Goal: Task Accomplishment & Management: Use online tool/utility

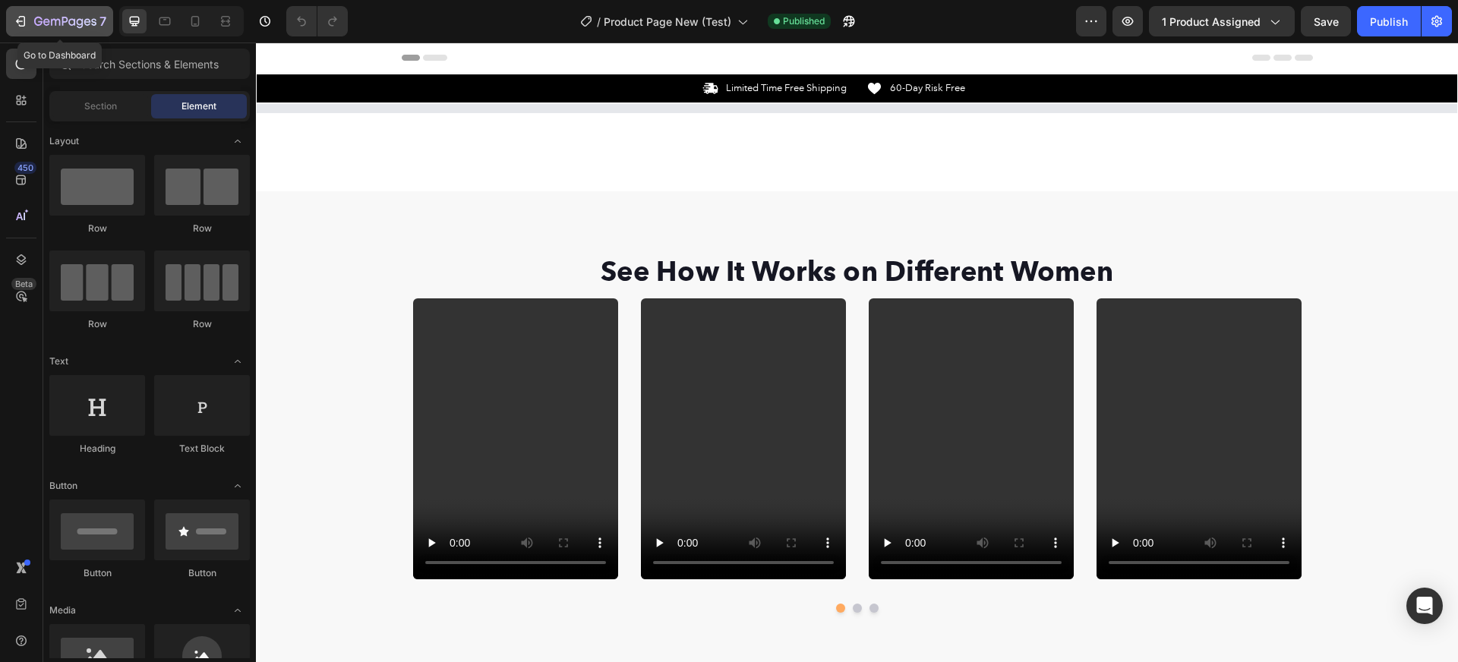
click at [27, 20] on icon "button" at bounding box center [20, 21] width 15 height 15
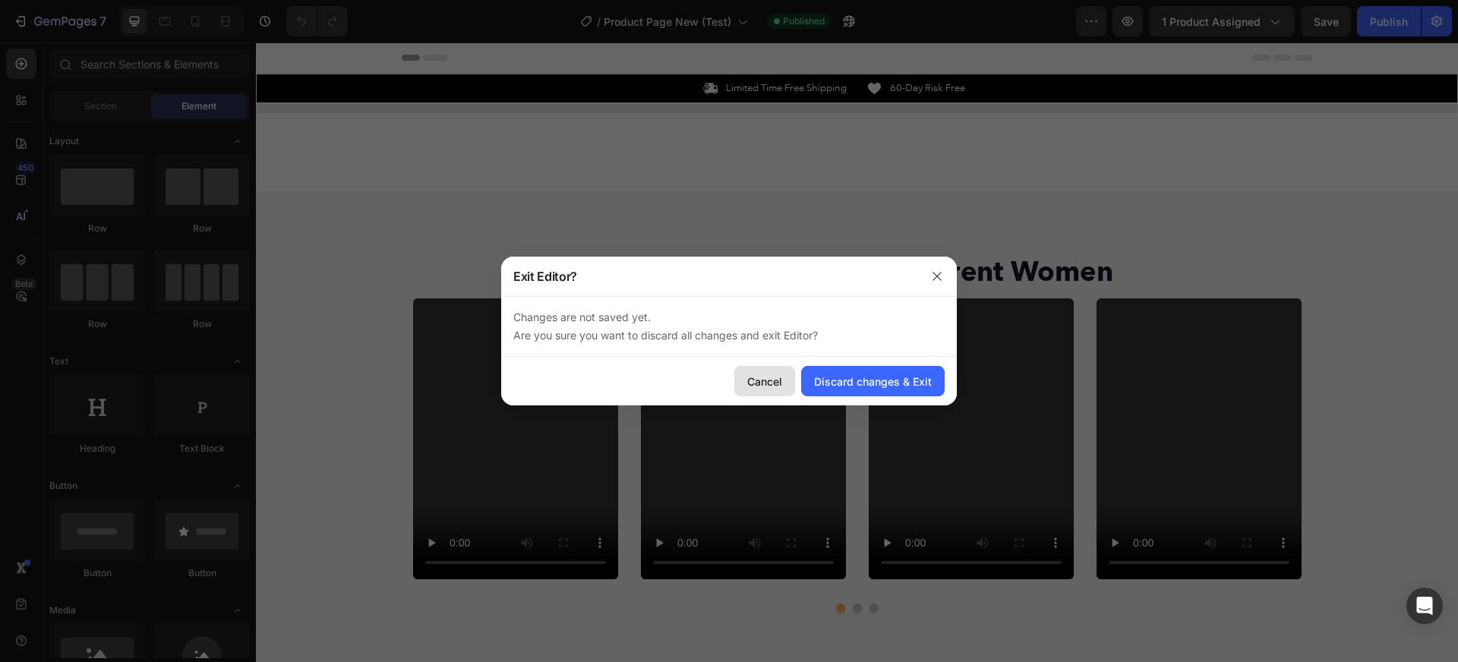
click at [788, 393] on button "Cancel" at bounding box center [764, 381] width 61 height 30
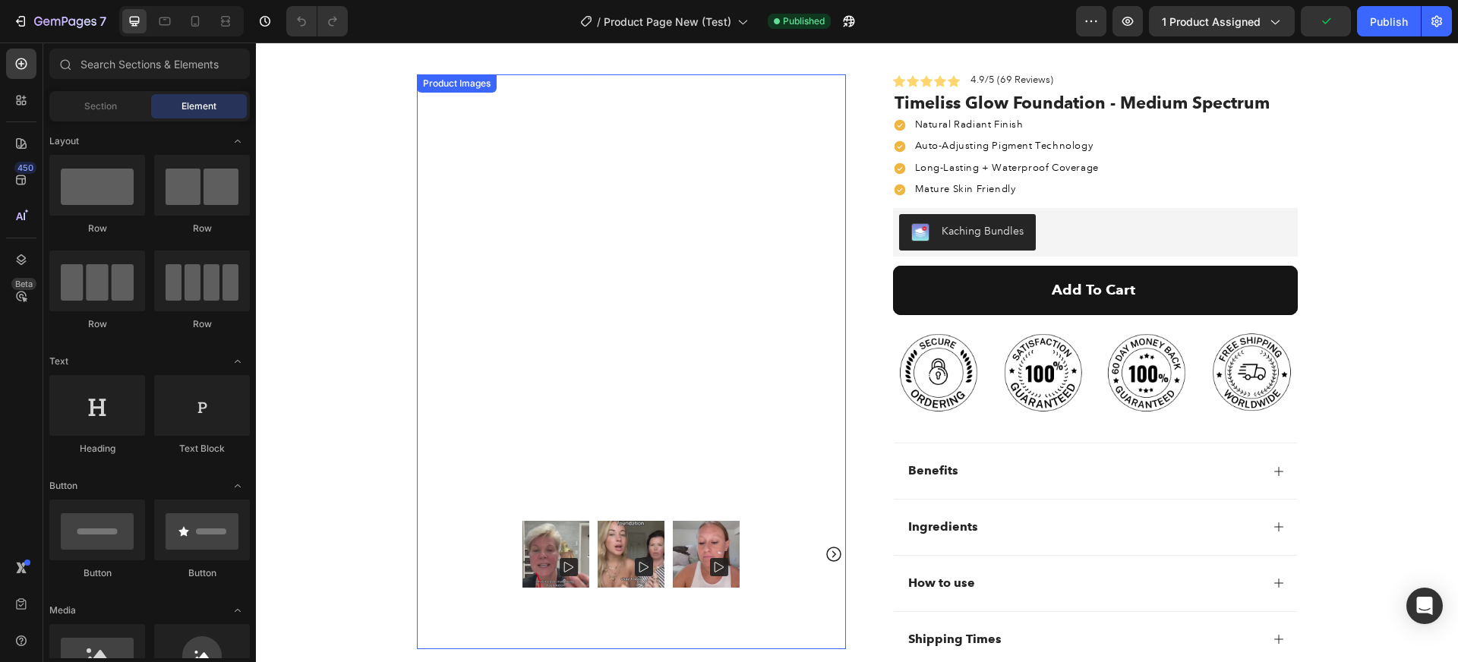
scroll to position [84, 0]
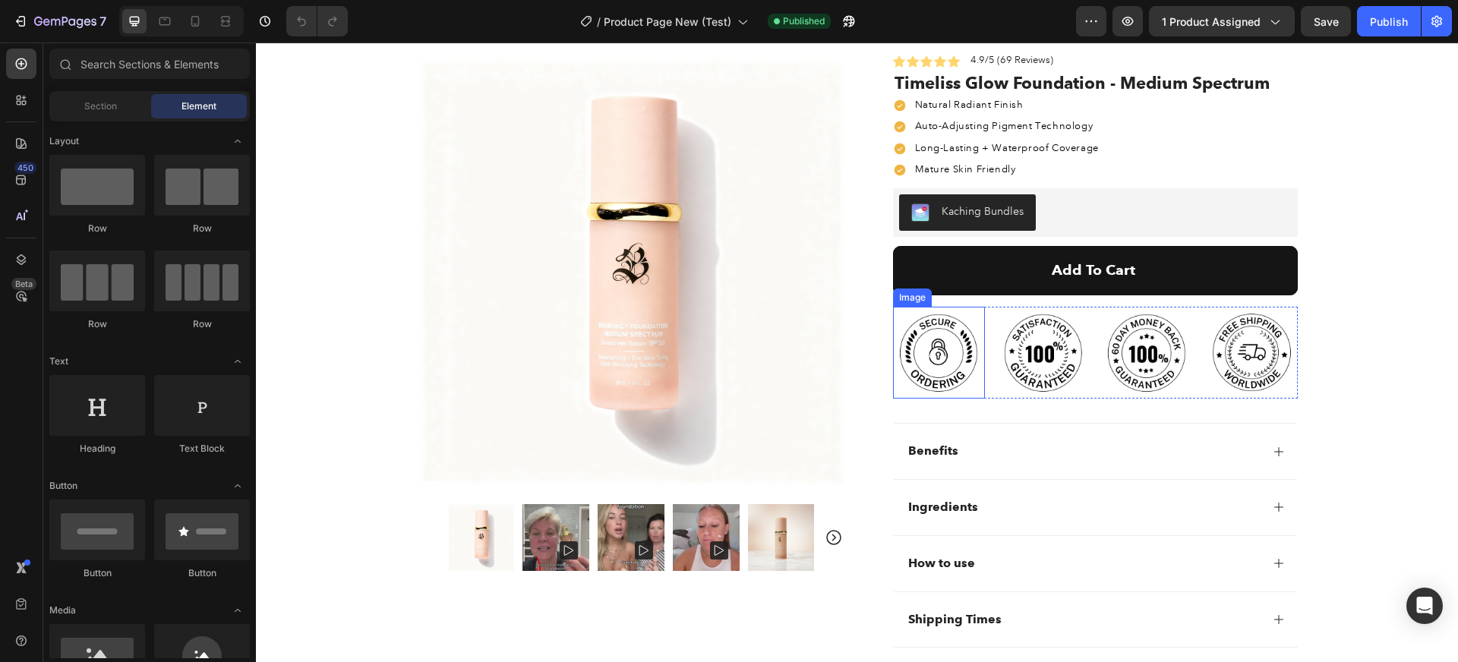
click at [929, 348] on img at bounding box center [939, 353] width 92 height 92
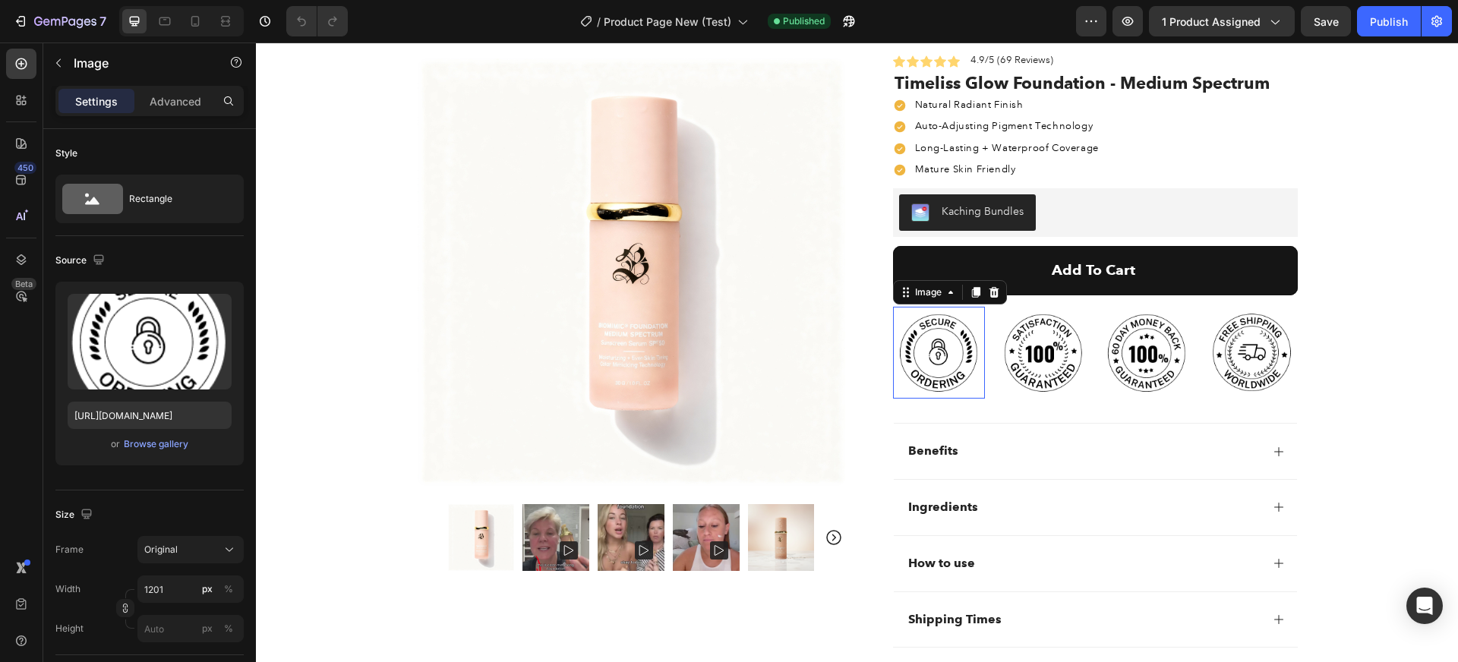
click at [929, 348] on img at bounding box center [939, 353] width 92 height 92
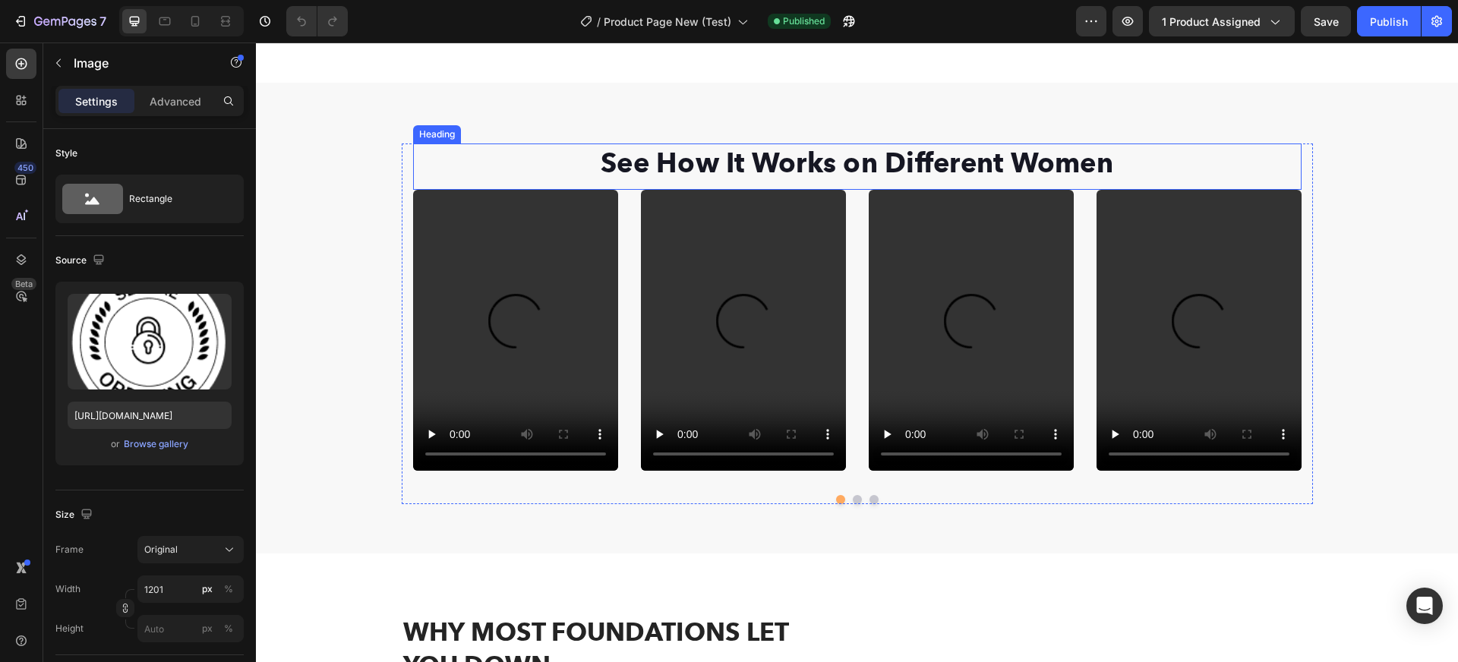
scroll to position [979, 0]
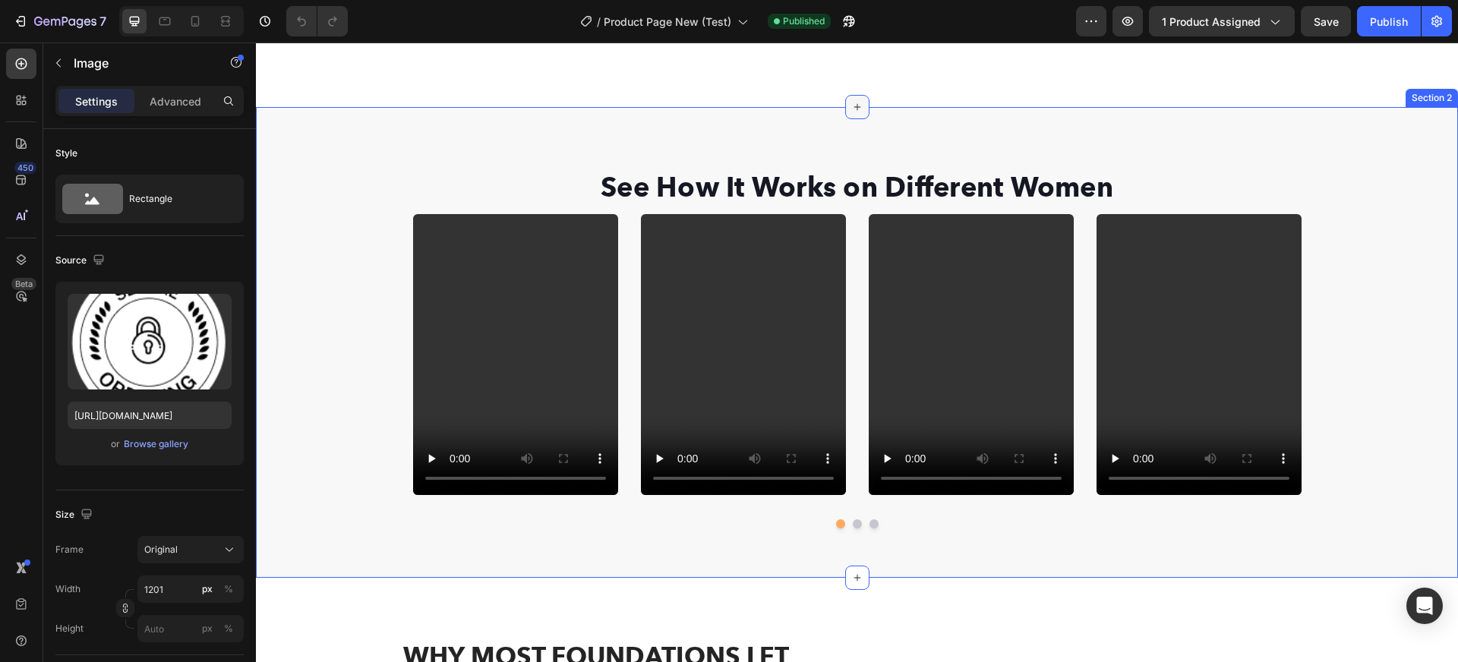
click at [851, 113] on icon at bounding box center [857, 107] width 12 height 12
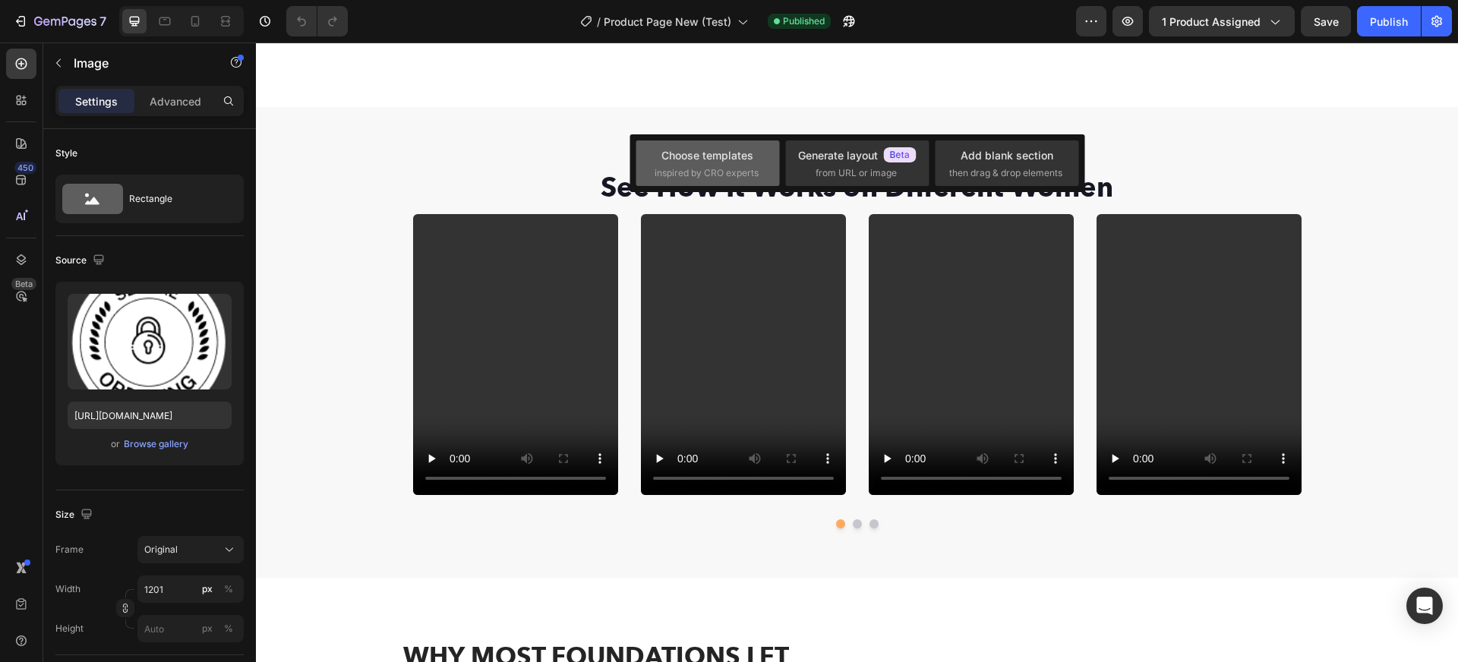
click at [752, 172] on span "inspired by CRO experts" at bounding box center [706, 173] width 104 height 14
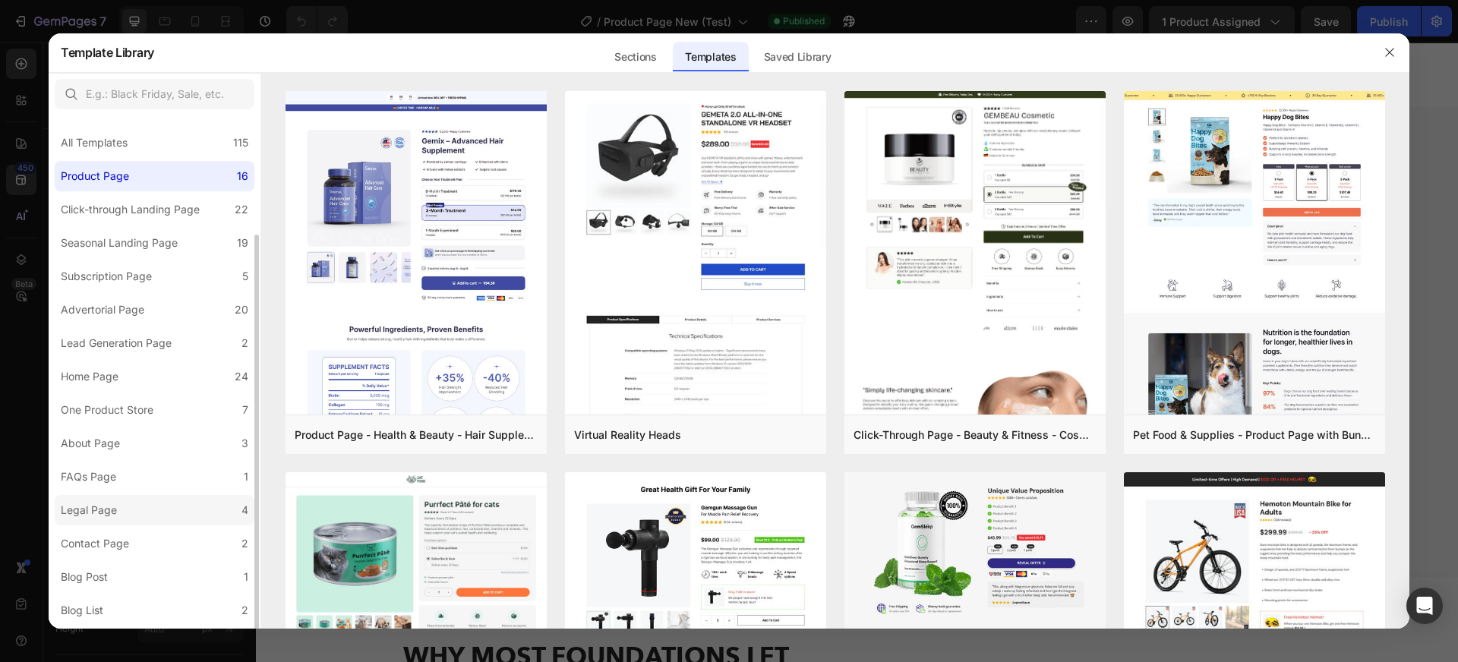
scroll to position [63, 0]
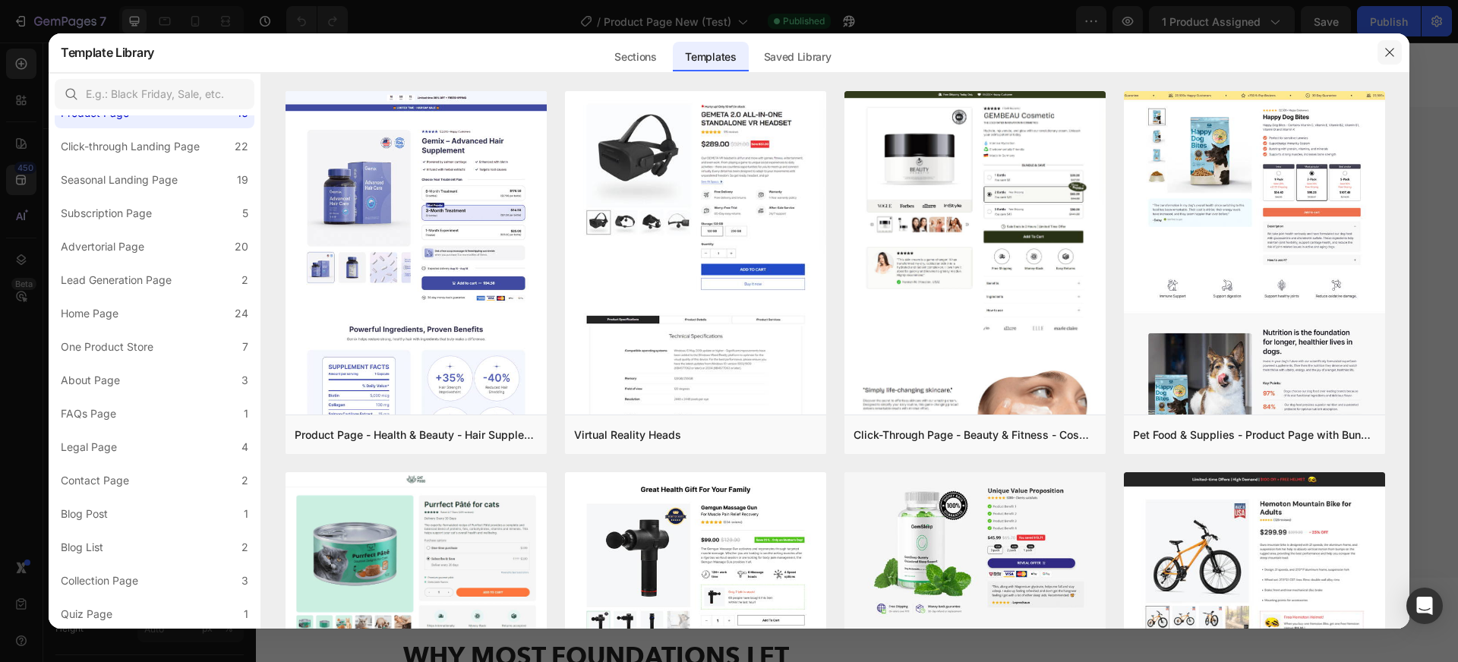
click at [1386, 60] on button "button" at bounding box center [1389, 52] width 24 height 24
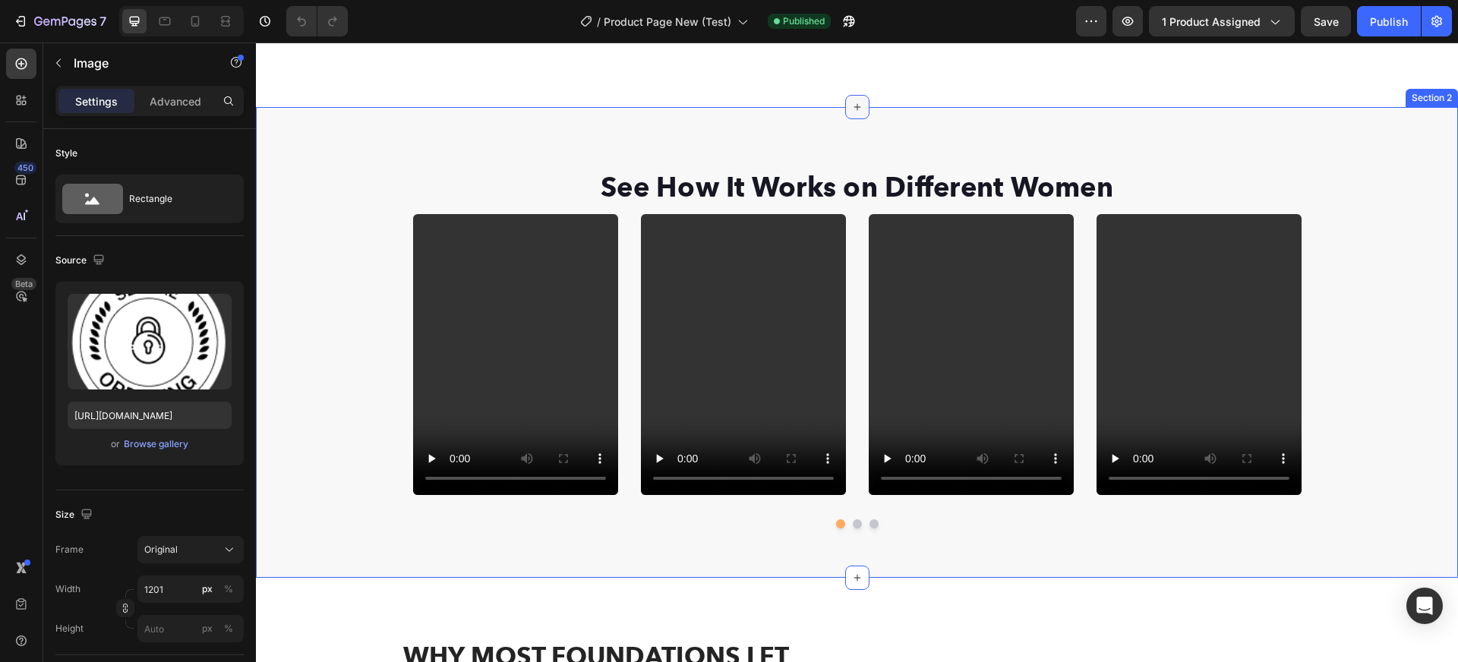
click at [853, 116] on div at bounding box center [857, 107] width 24 height 24
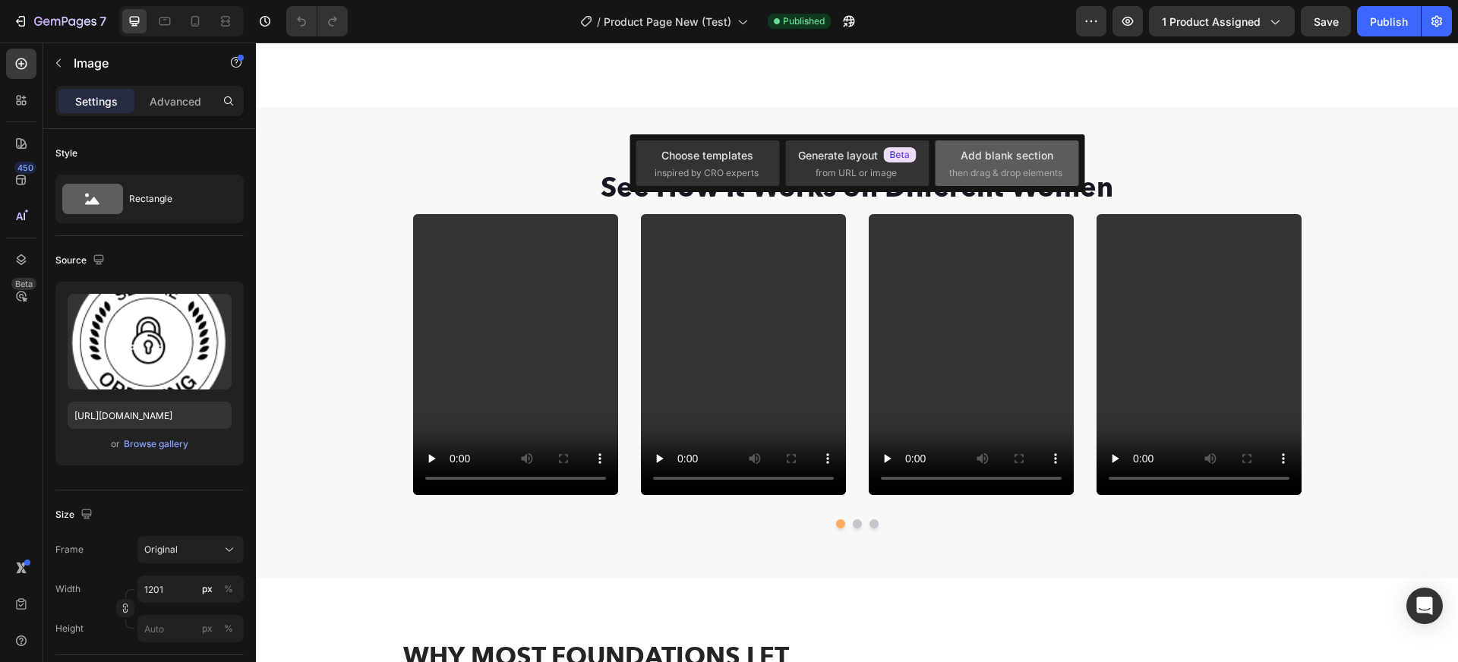
click at [981, 184] on div "Add blank section then drag & drop elements" at bounding box center [1006, 163] width 143 height 46
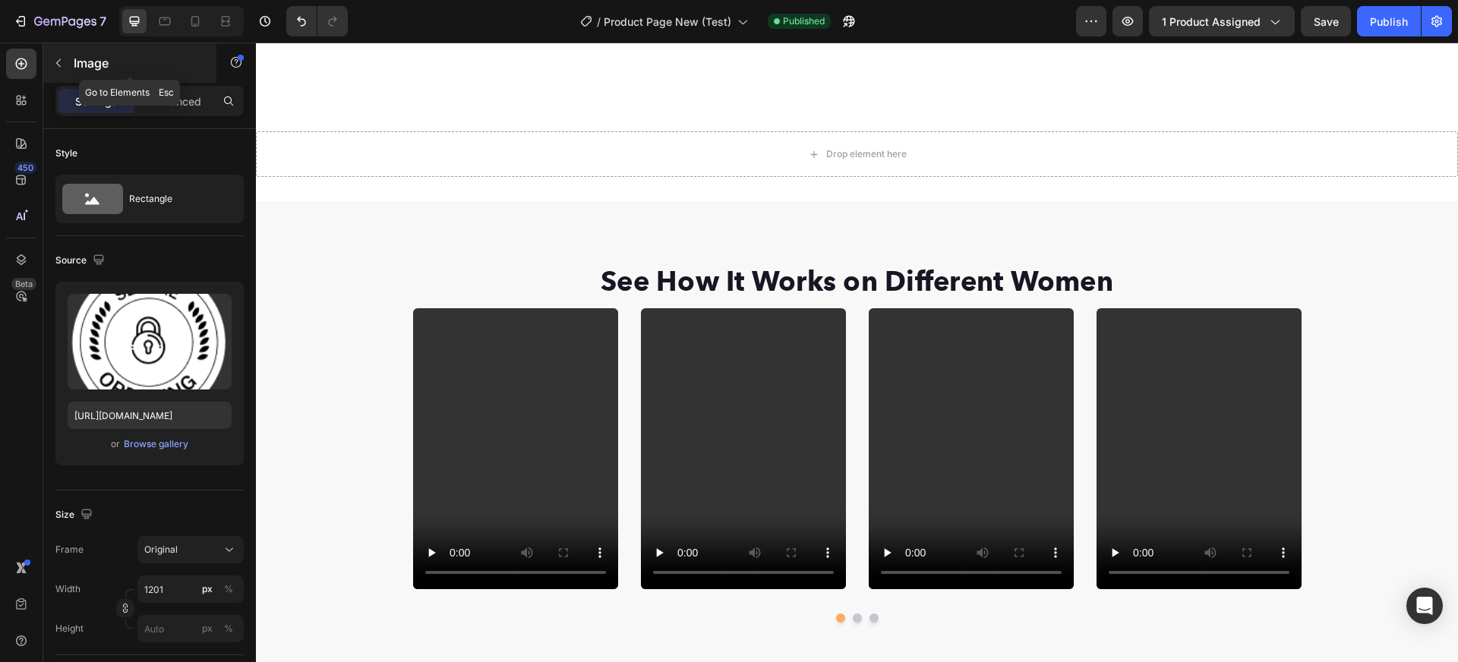
click at [59, 71] on button "button" at bounding box center [58, 63] width 24 height 24
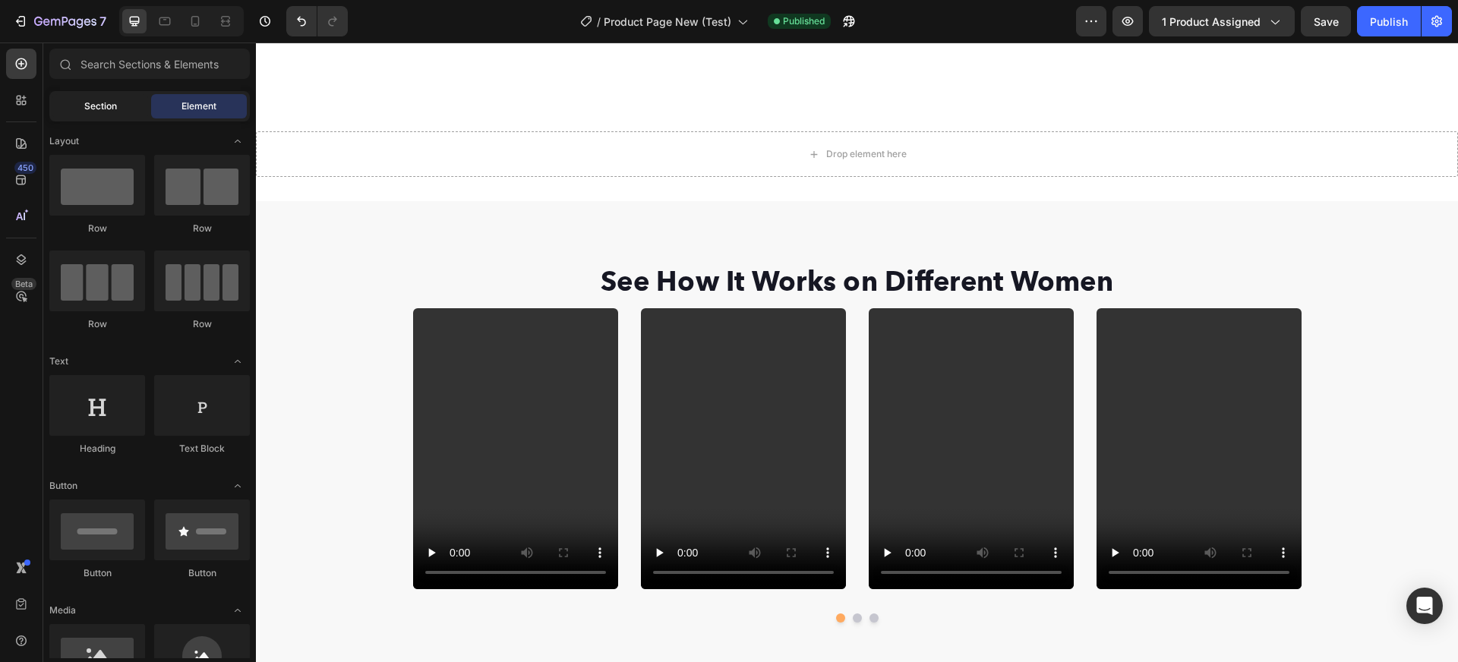
click at [90, 104] on span "Section" at bounding box center [100, 106] width 33 height 14
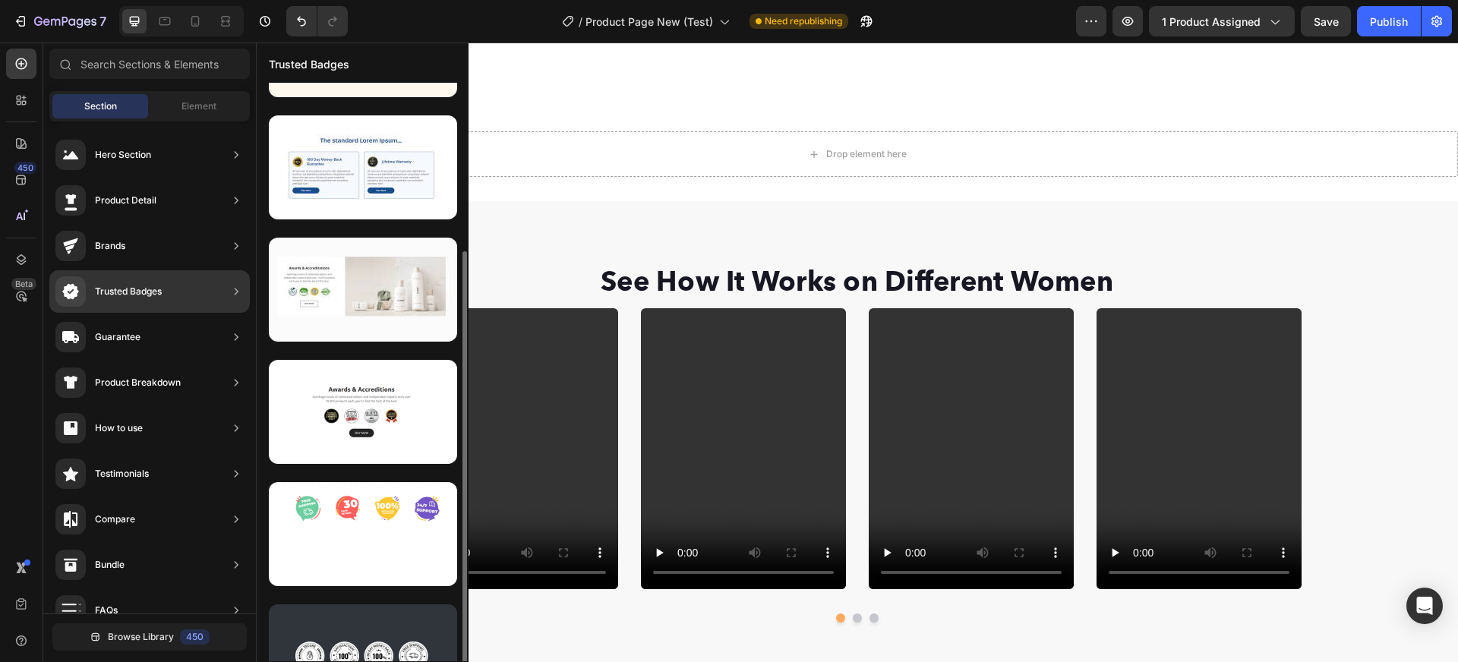
scroll to position [146, 0]
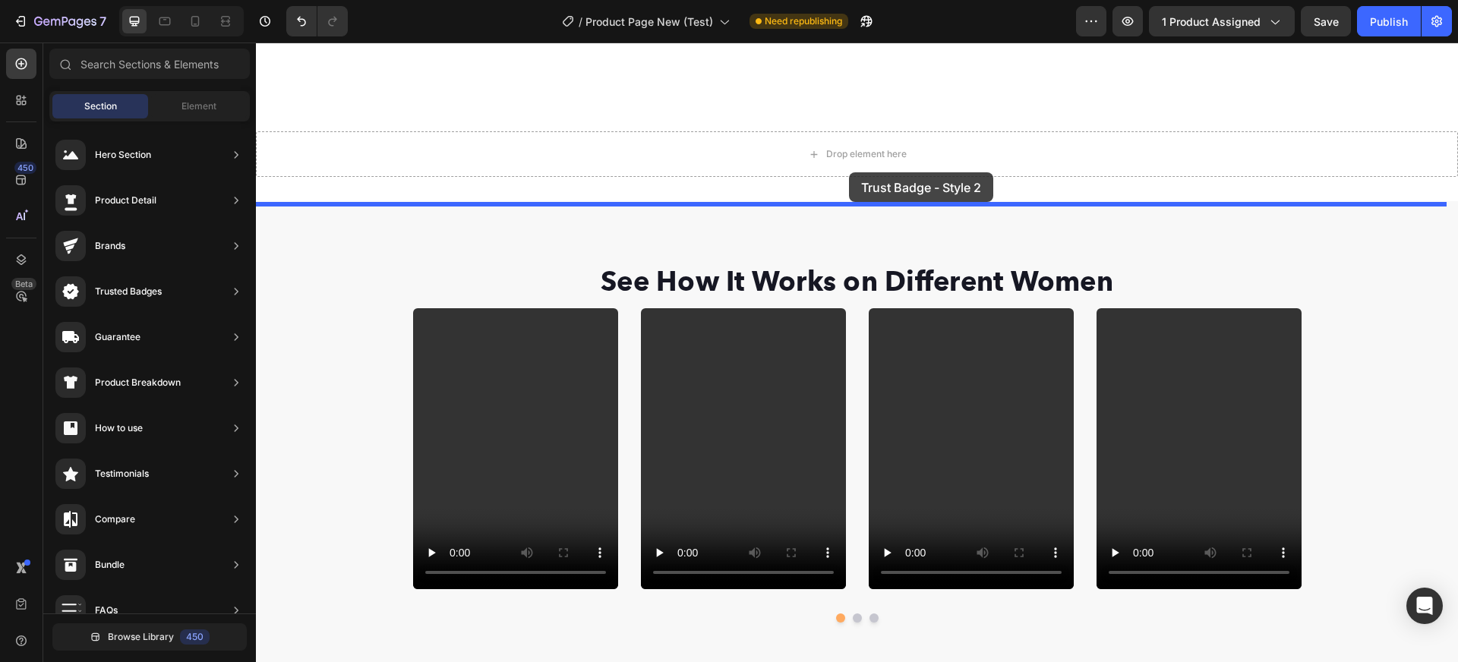
drag, startPoint x: 617, startPoint y: 435, endPoint x: 849, endPoint y: 172, distance: 350.2
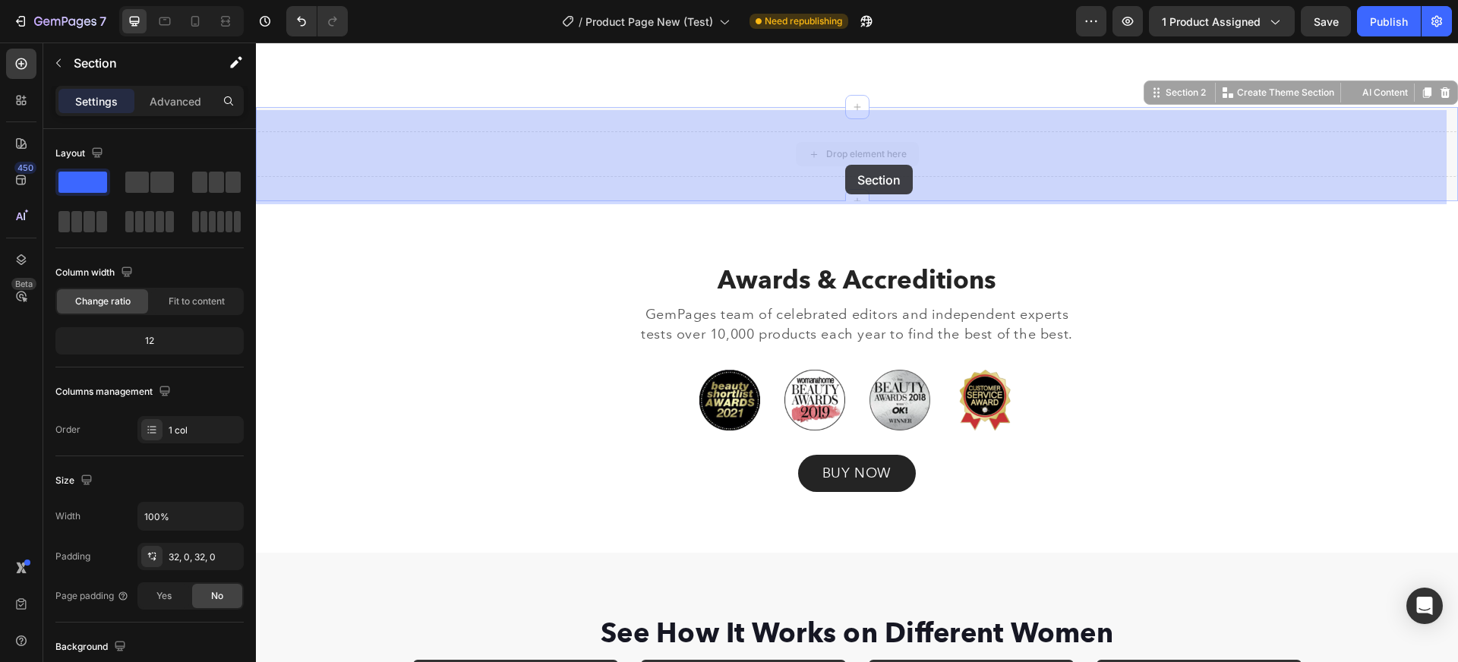
click at [845, 201] on div "Awards & Accreditions Heading GemPages team of celebrated editors and independe…" at bounding box center [857, 377] width 1202 height 352
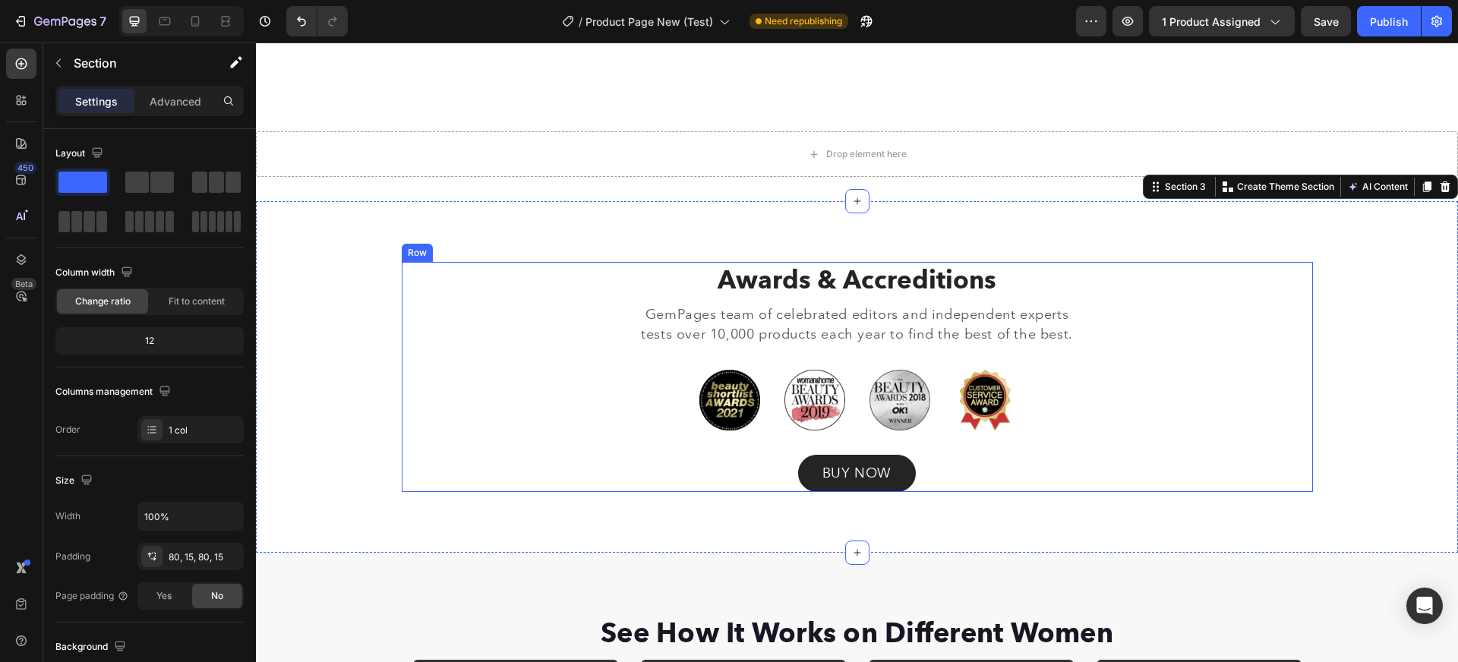
click at [1146, 353] on div "Awards & Accreditions Heading GemPages team of celebrated editors and independe…" at bounding box center [857, 377] width 911 height 230
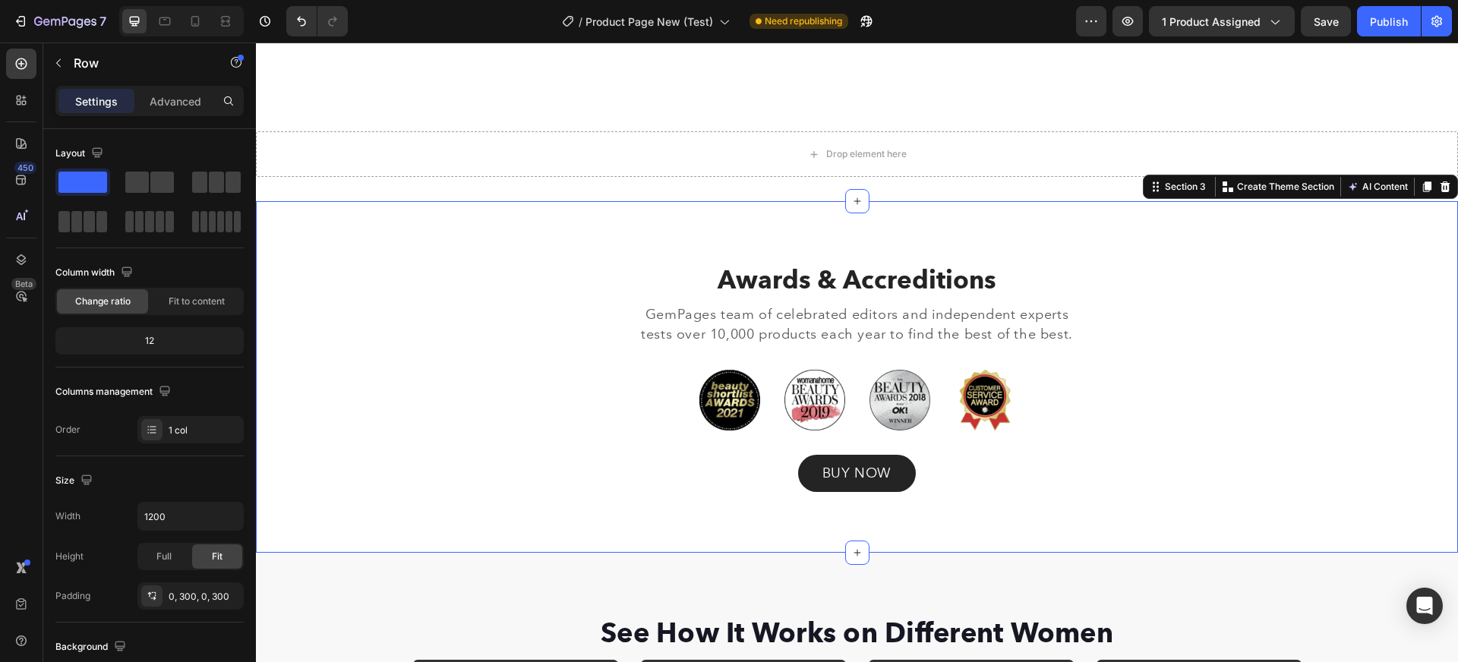
click at [1341, 285] on div "Awards & Accreditions Heading GemPages team of celebrated editors and independe…" at bounding box center [856, 377] width 1179 height 230
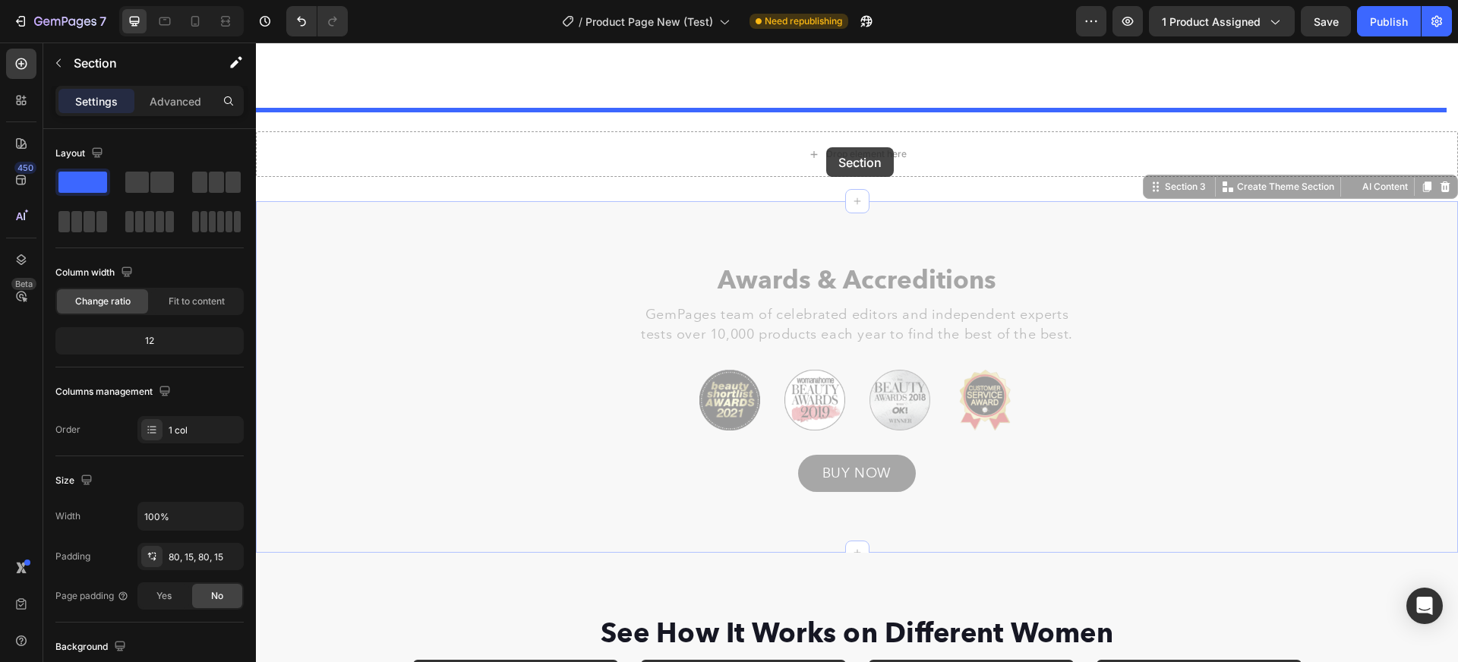
drag, startPoint x: 918, startPoint y: 247, endPoint x: 826, endPoint y: 147, distance: 135.4
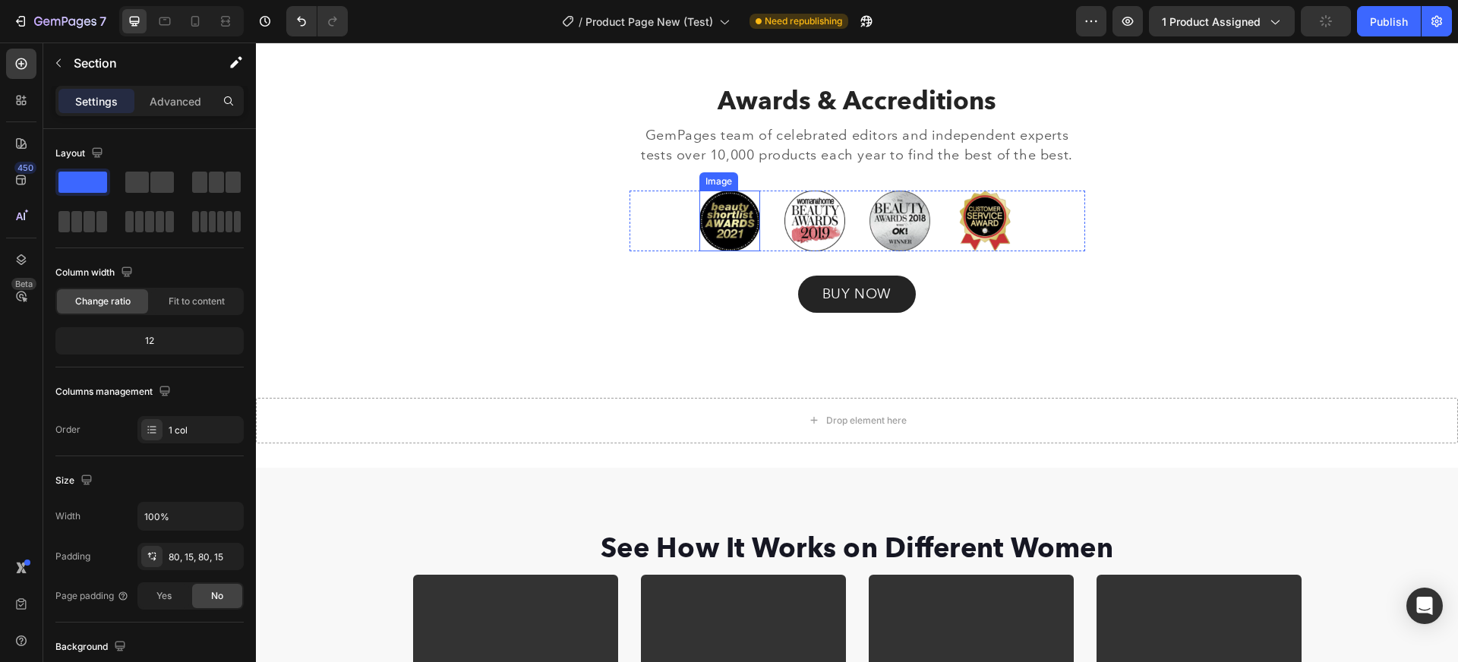
scroll to position [1058, 0]
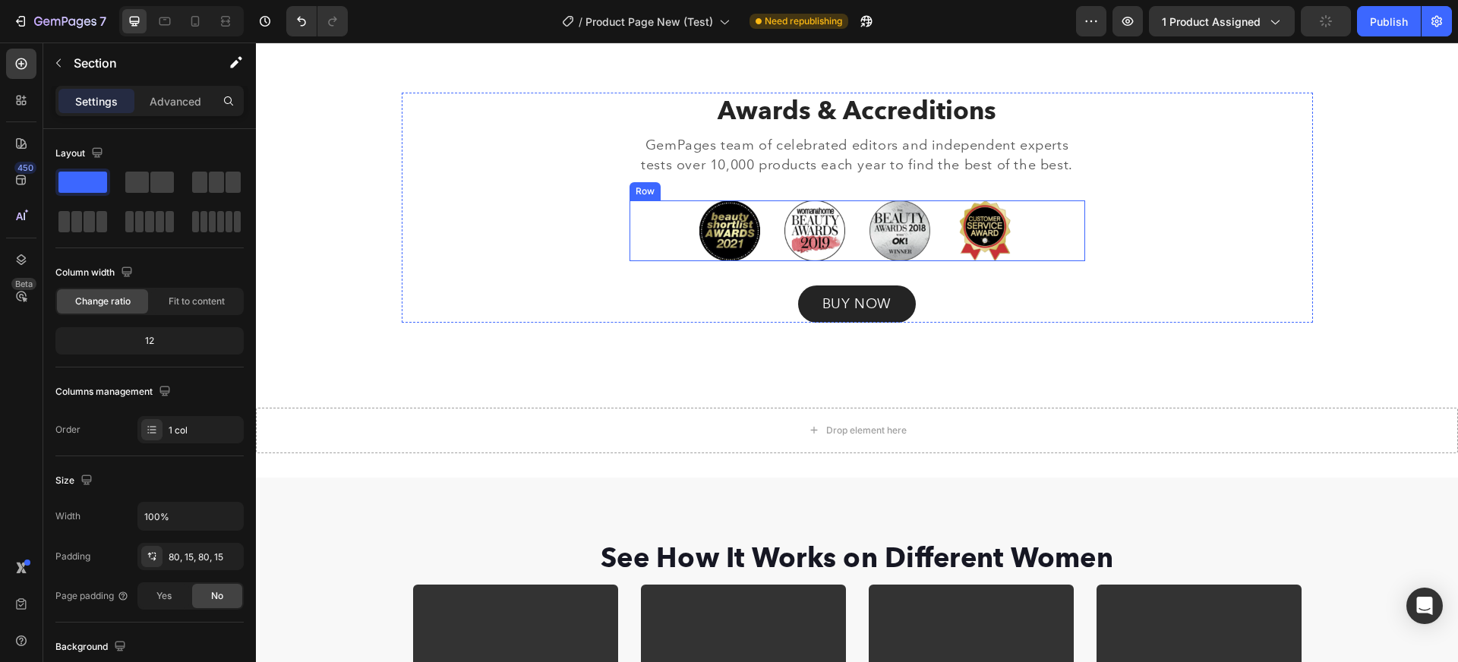
click at [1039, 236] on div "Image Image Image Image Row" at bounding box center [857, 230] width 456 height 61
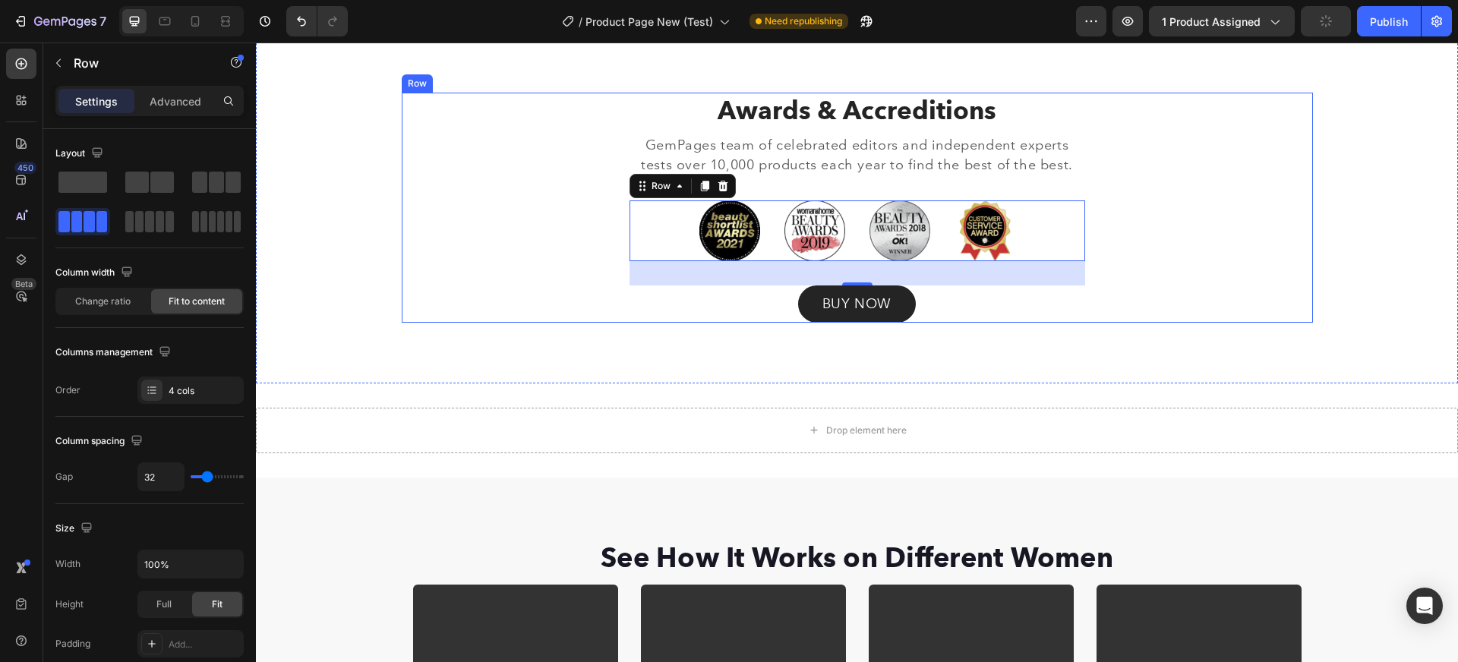
click at [579, 222] on div "Awards & Accreditions Heading GemPages team of celebrated editors and independe…" at bounding box center [857, 208] width 911 height 230
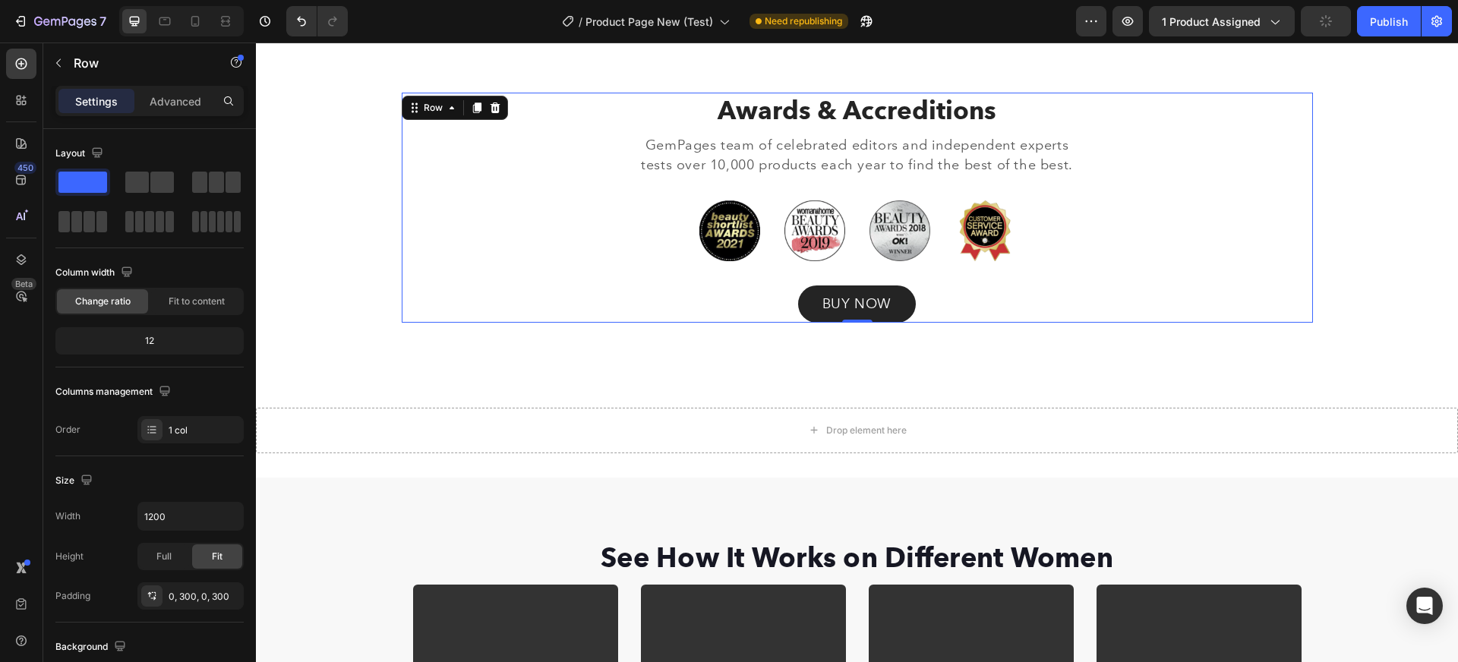
click at [605, 269] on div "Awards & Accreditions Heading GemPages team of celebrated editors and independe…" at bounding box center [857, 208] width 911 height 230
click at [328, 215] on div "Awards & Accreditions Heading GemPages team of celebrated editors and independe…" at bounding box center [856, 208] width 1179 height 230
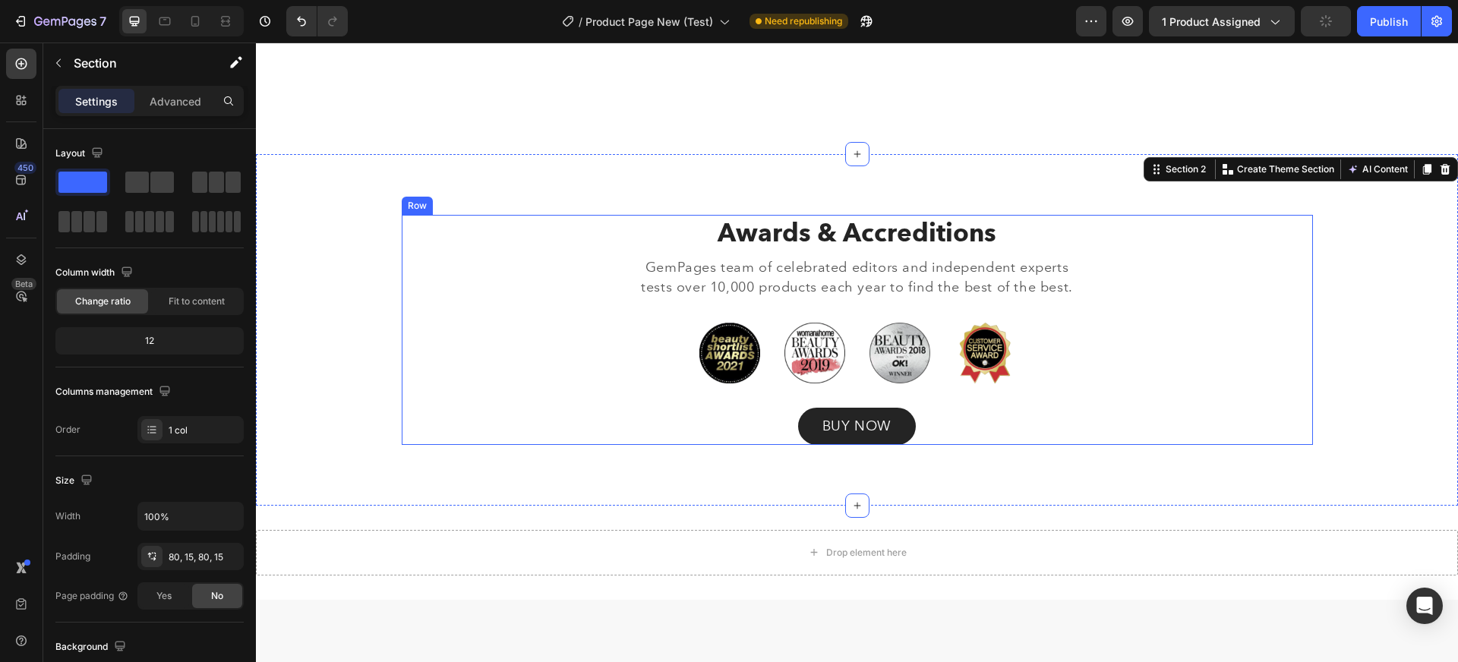
scroll to position [929, 0]
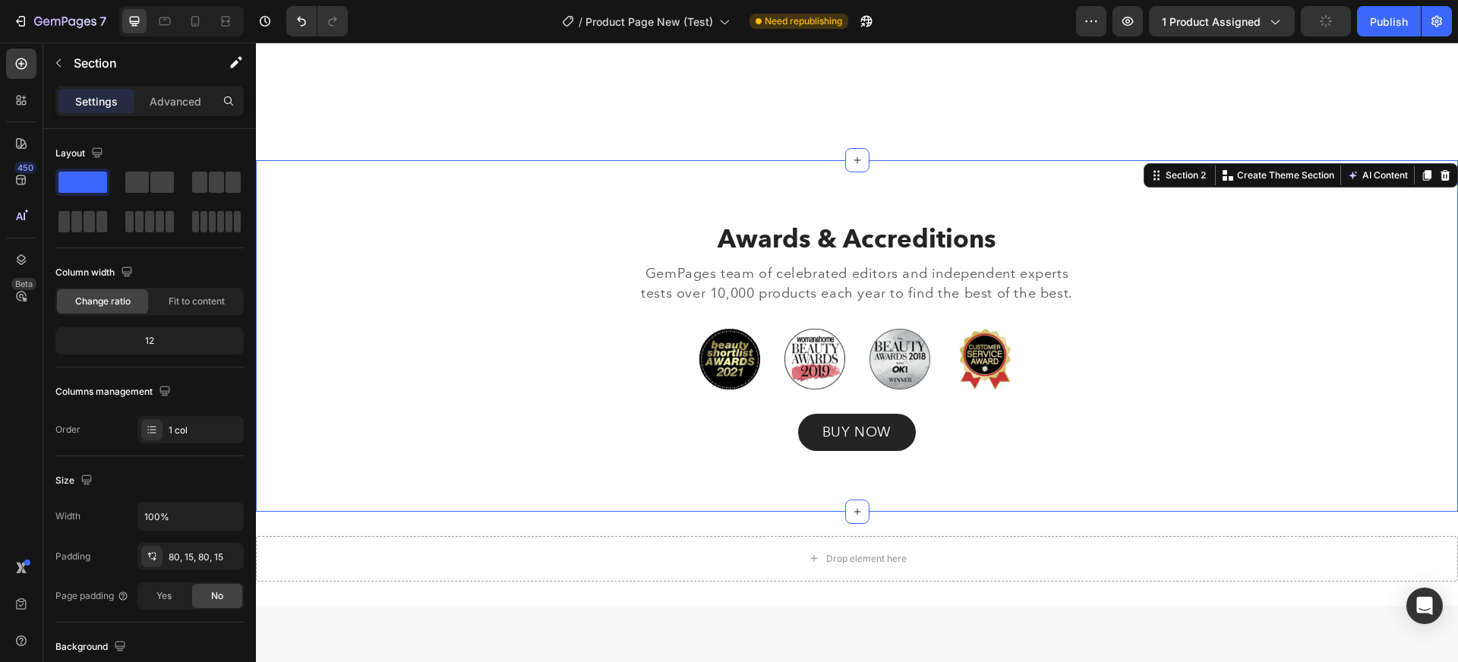
click at [344, 184] on div "Awards & Accreditions Heading GemPages team of celebrated editors and independe…" at bounding box center [857, 336] width 1202 height 352
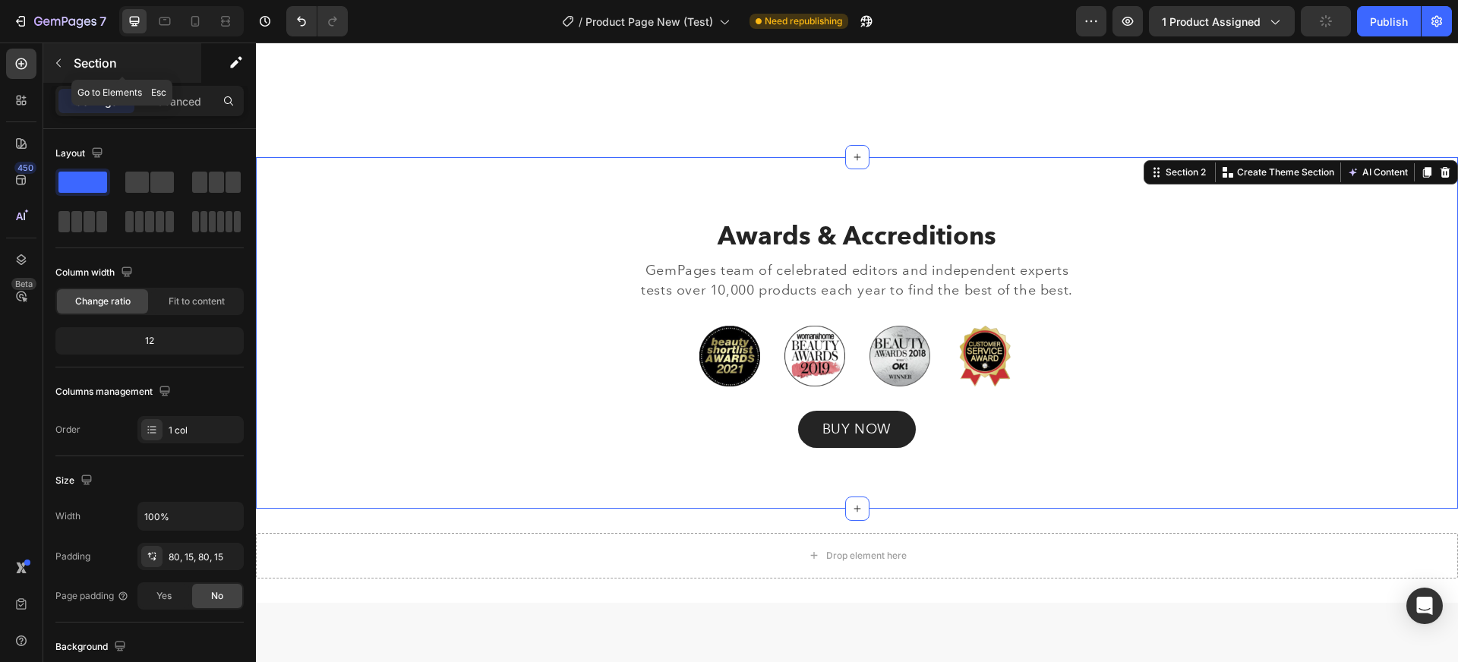
click at [59, 57] on icon "button" at bounding box center [58, 63] width 12 height 12
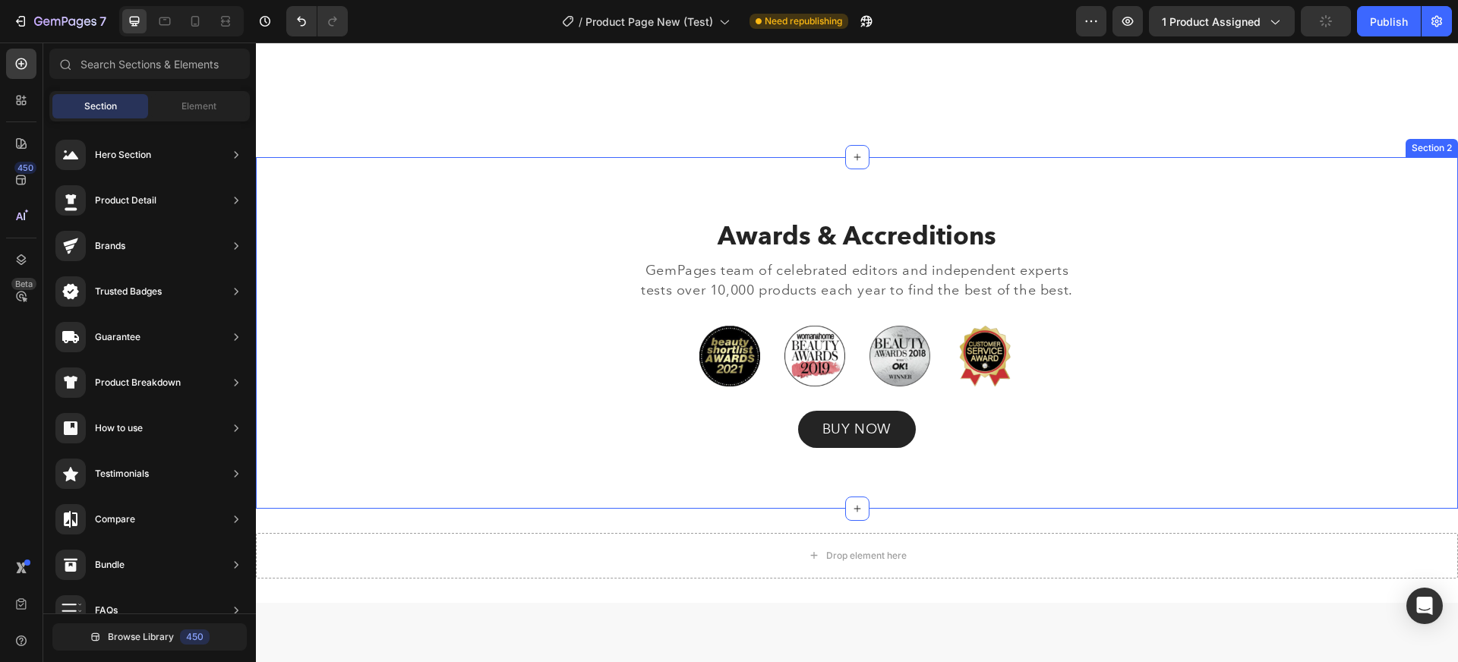
click at [689, 186] on div "Awards & Accreditions Heading GemPages team of celebrated editors and independe…" at bounding box center [857, 333] width 1202 height 352
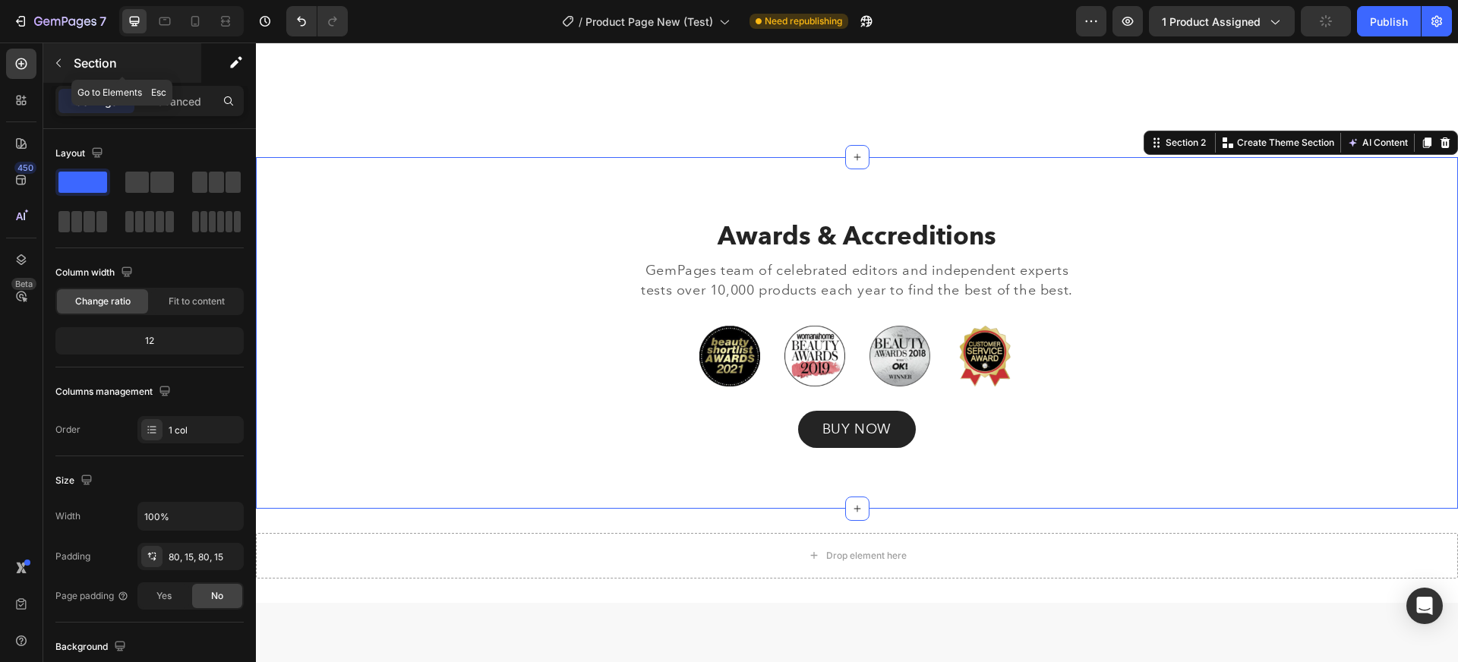
click at [58, 69] on button "button" at bounding box center [58, 63] width 24 height 24
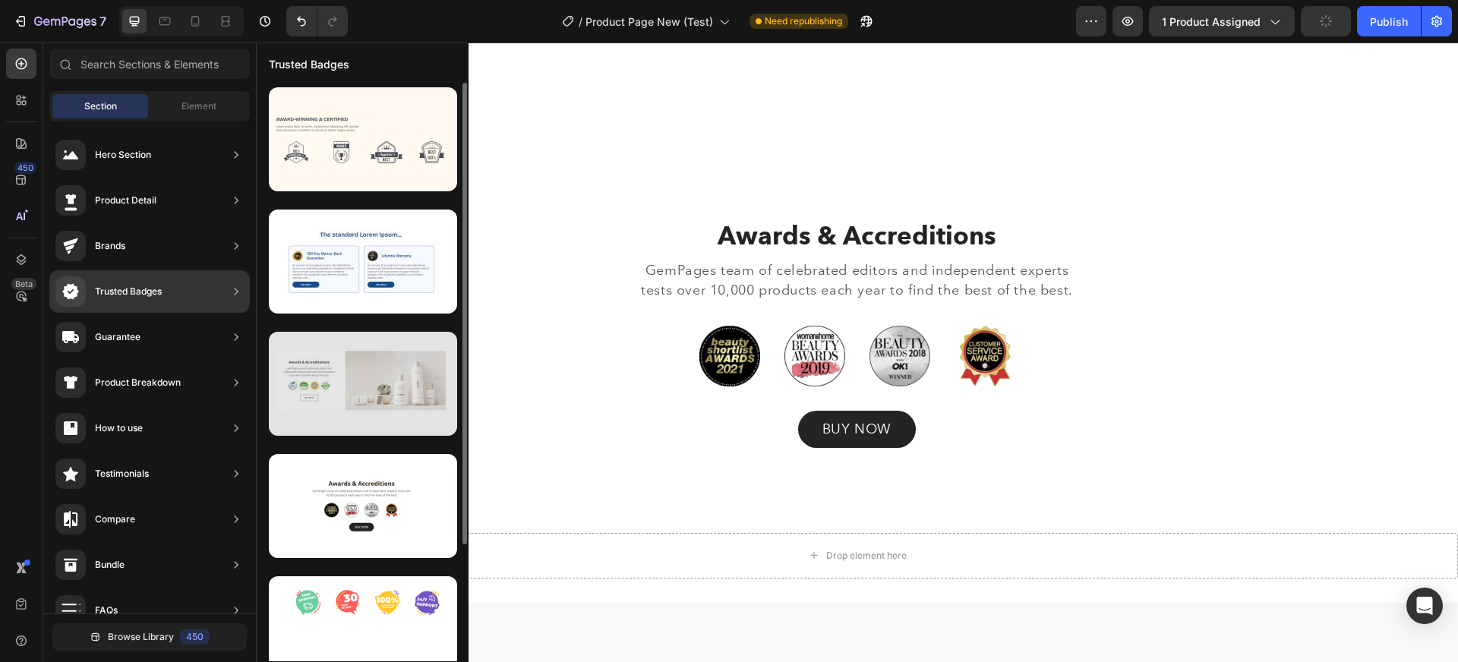
scroll to position [146, 0]
